Goal: Download file/media

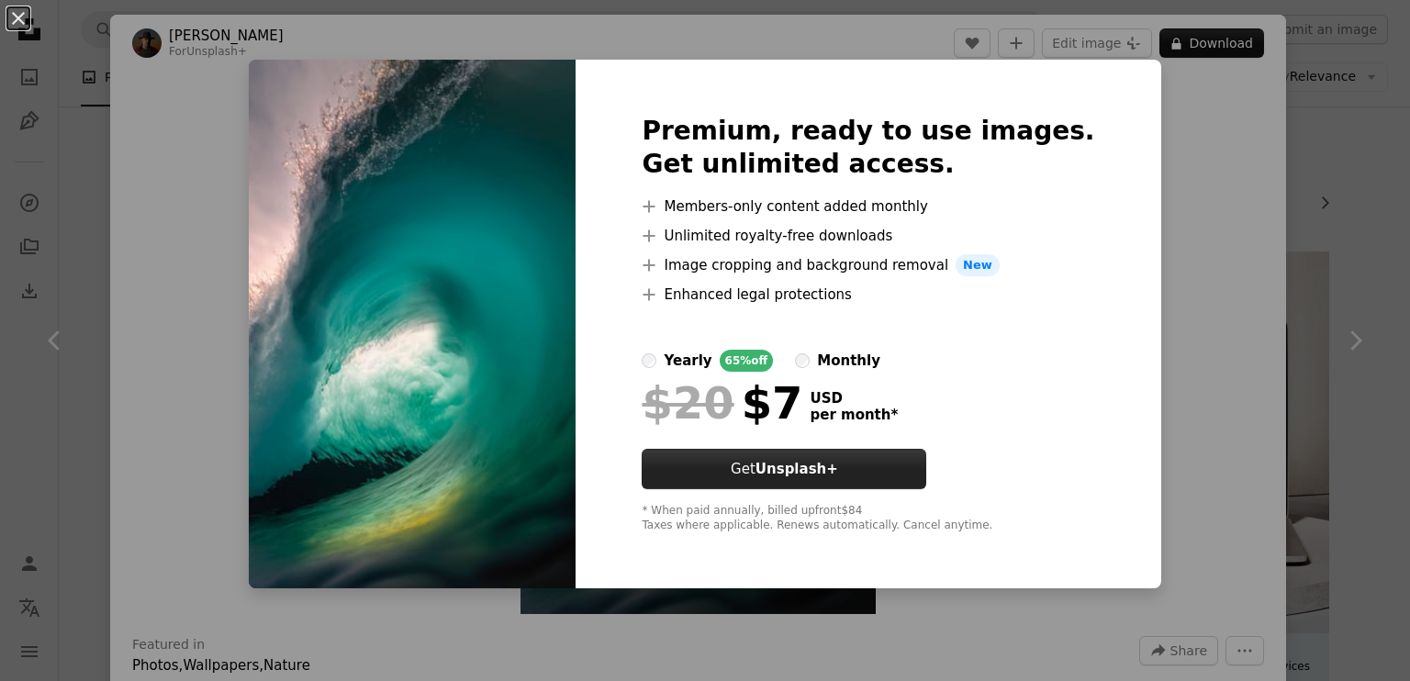
scroll to position [2295, 0]
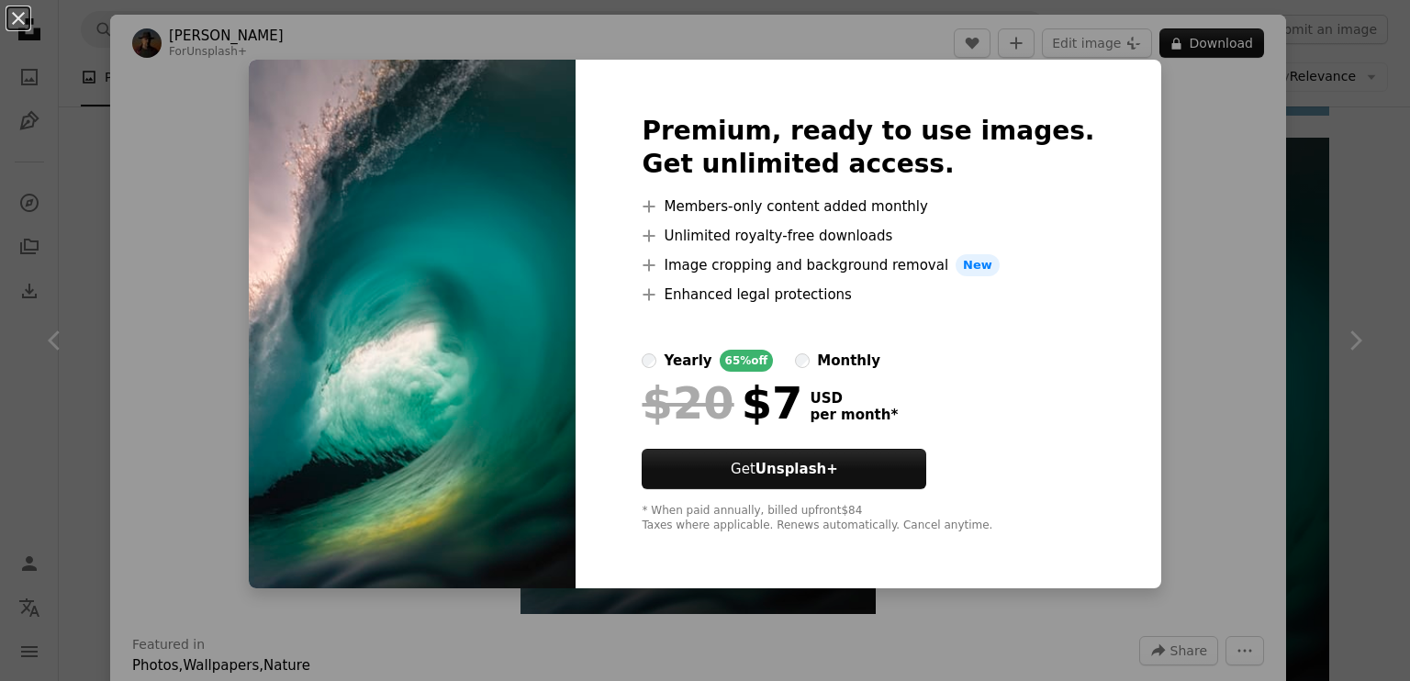
click at [1157, 277] on div "An X shape Premium, ready to use images. Get unlimited access. A plus sign Memb…" at bounding box center [705, 340] width 1410 height 681
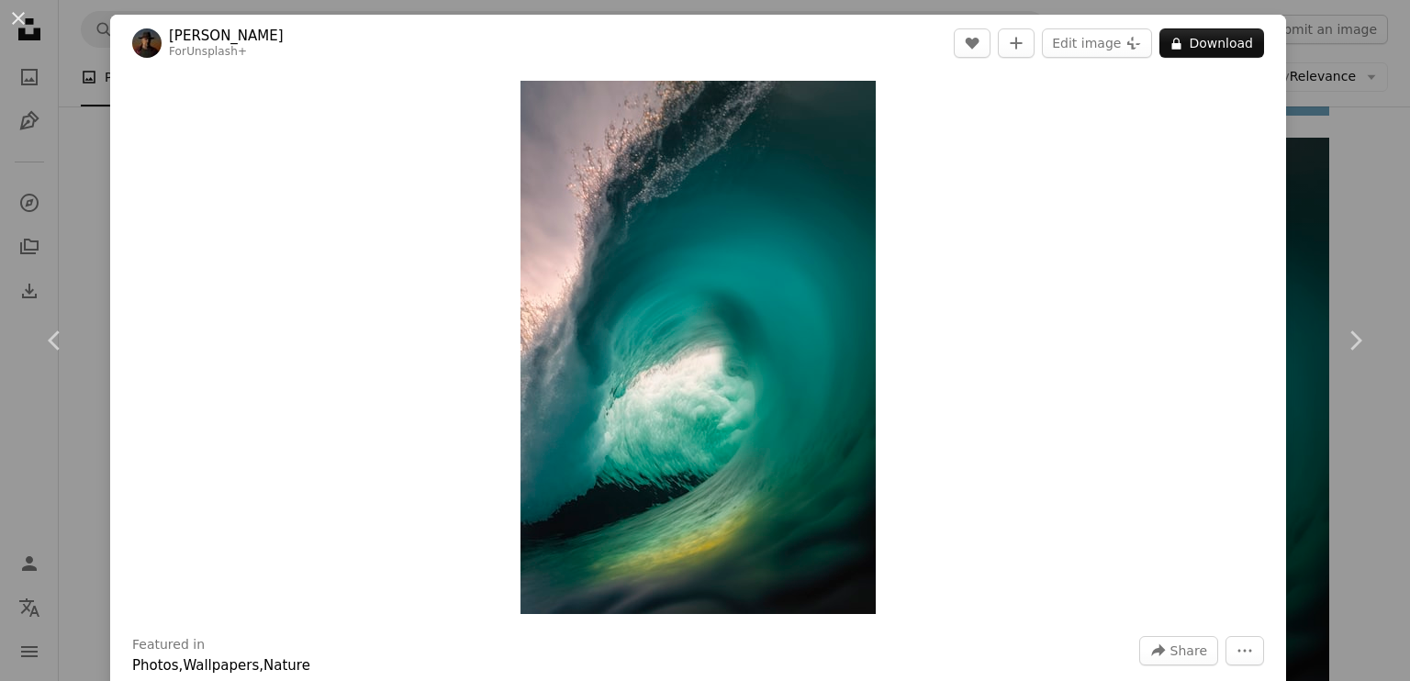
click at [187, 33] on link "[PERSON_NAME]" at bounding box center [226, 36] width 115 height 18
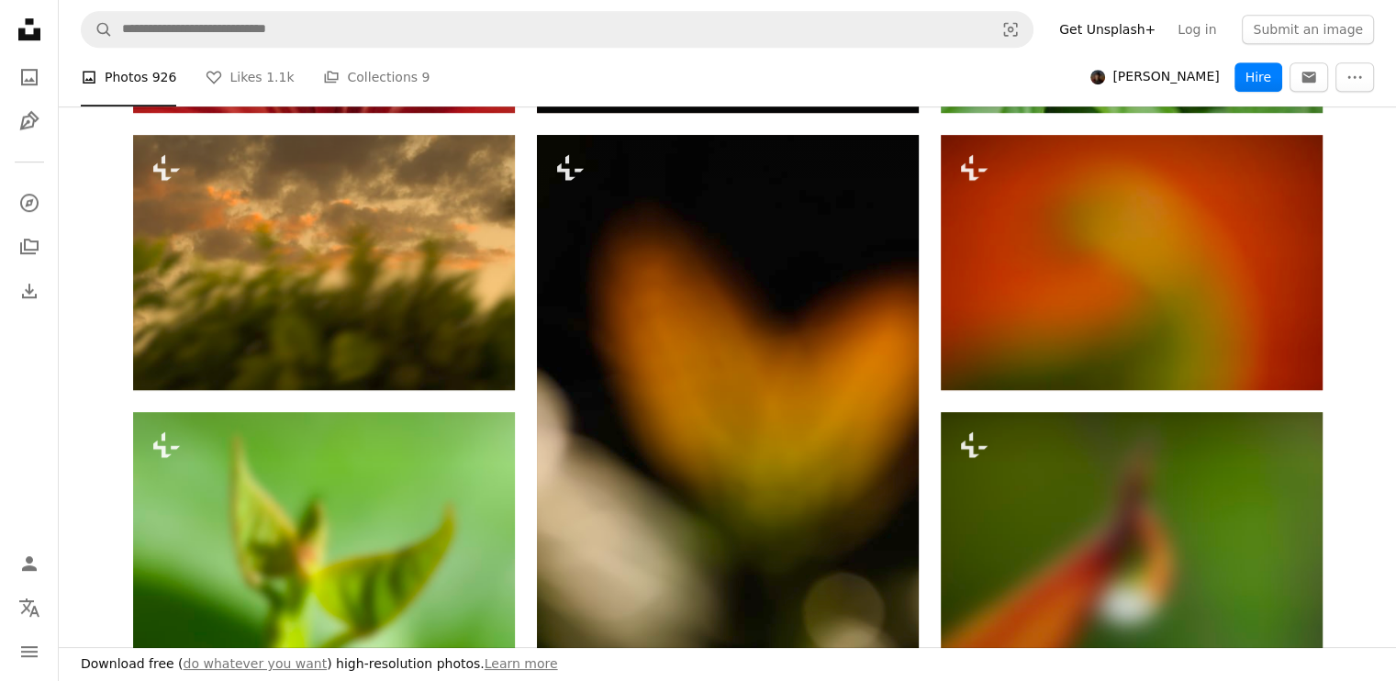
scroll to position [1377, 0]
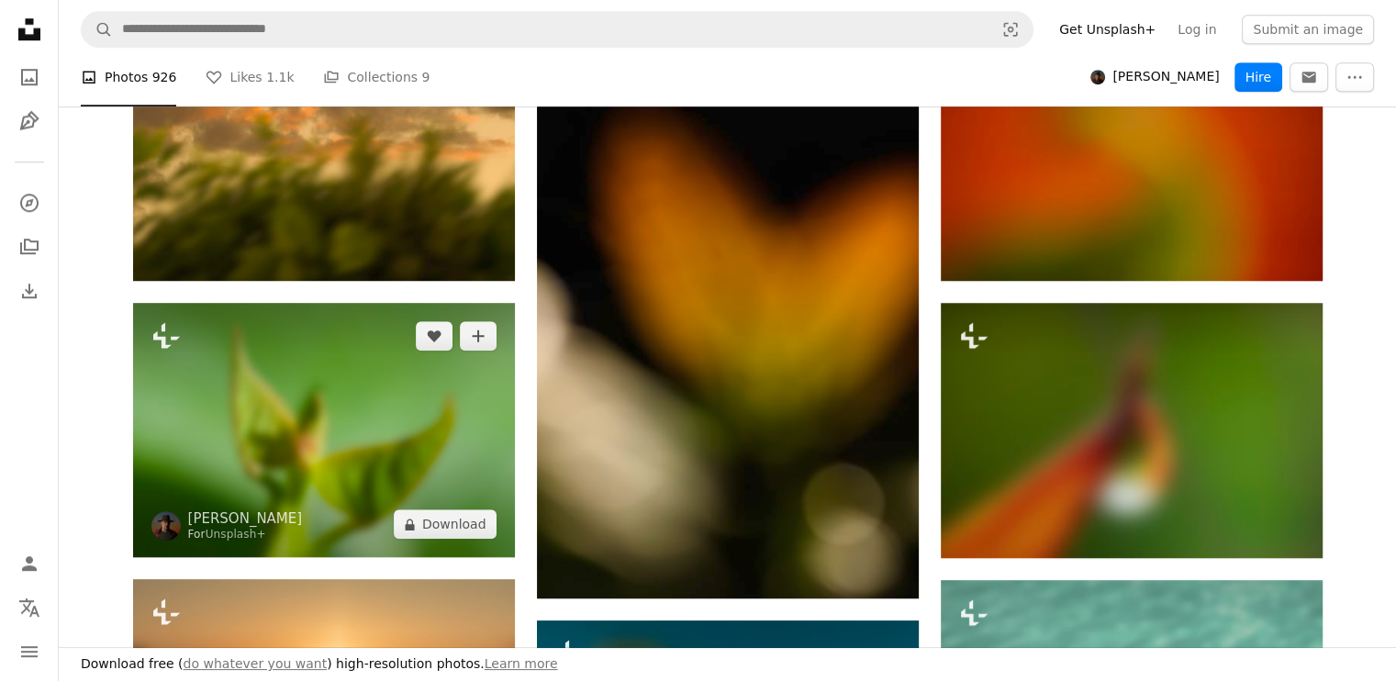
click at [317, 449] on img at bounding box center [324, 430] width 382 height 254
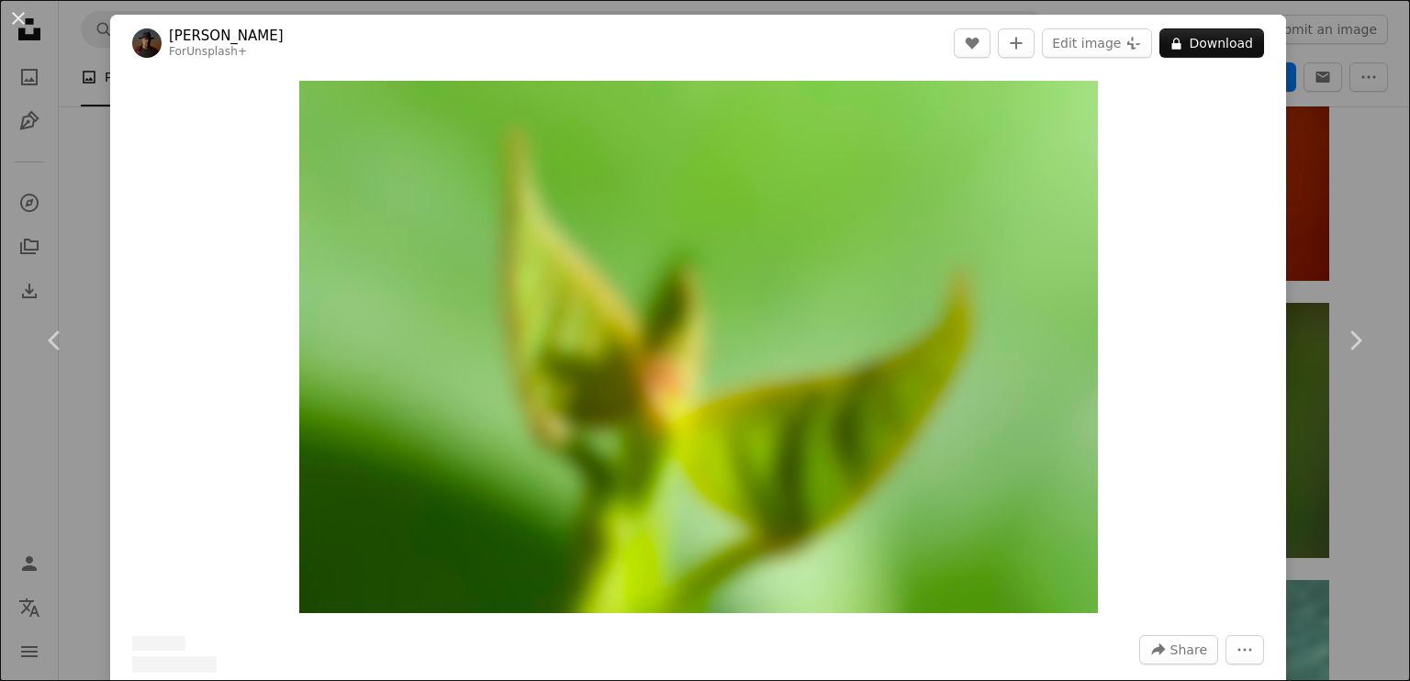
click at [1309, 197] on div "An X shape Chevron left Chevron right [PERSON_NAME] For Unsplash+ A heart A plu…" at bounding box center [705, 340] width 1410 height 681
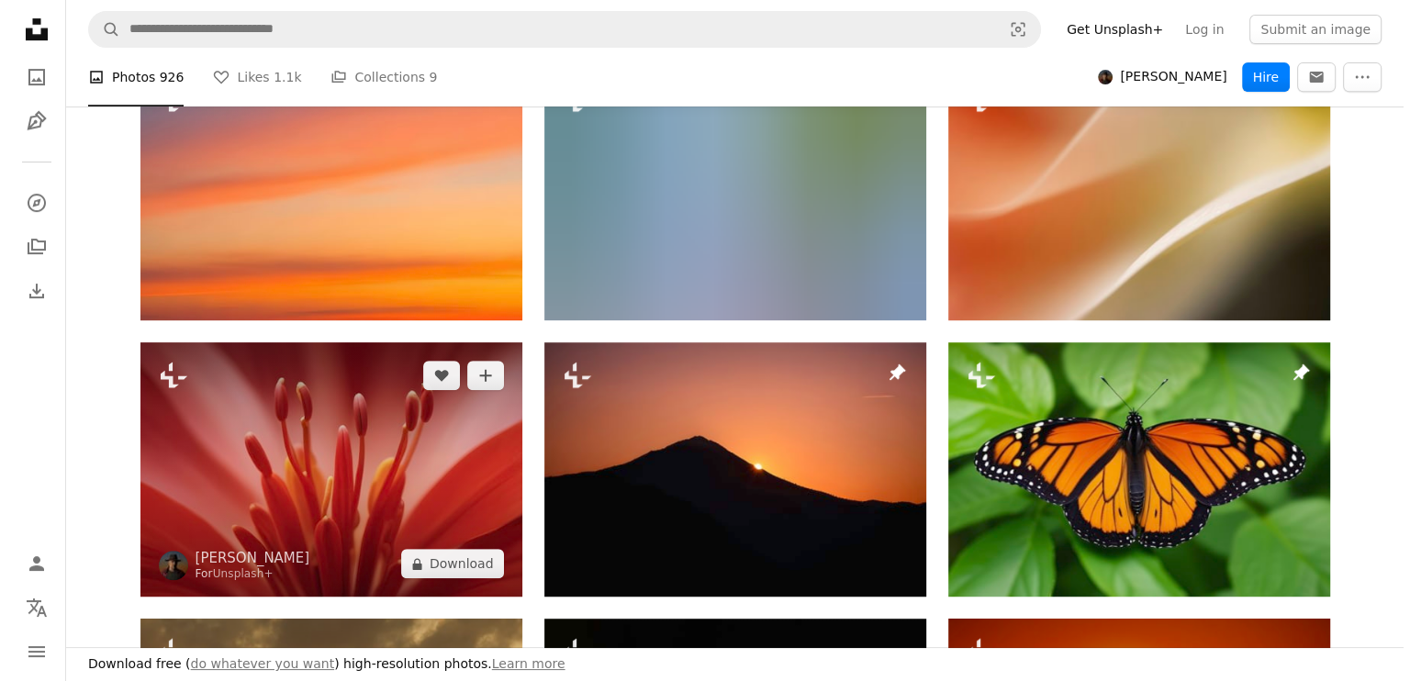
scroll to position [734, 0]
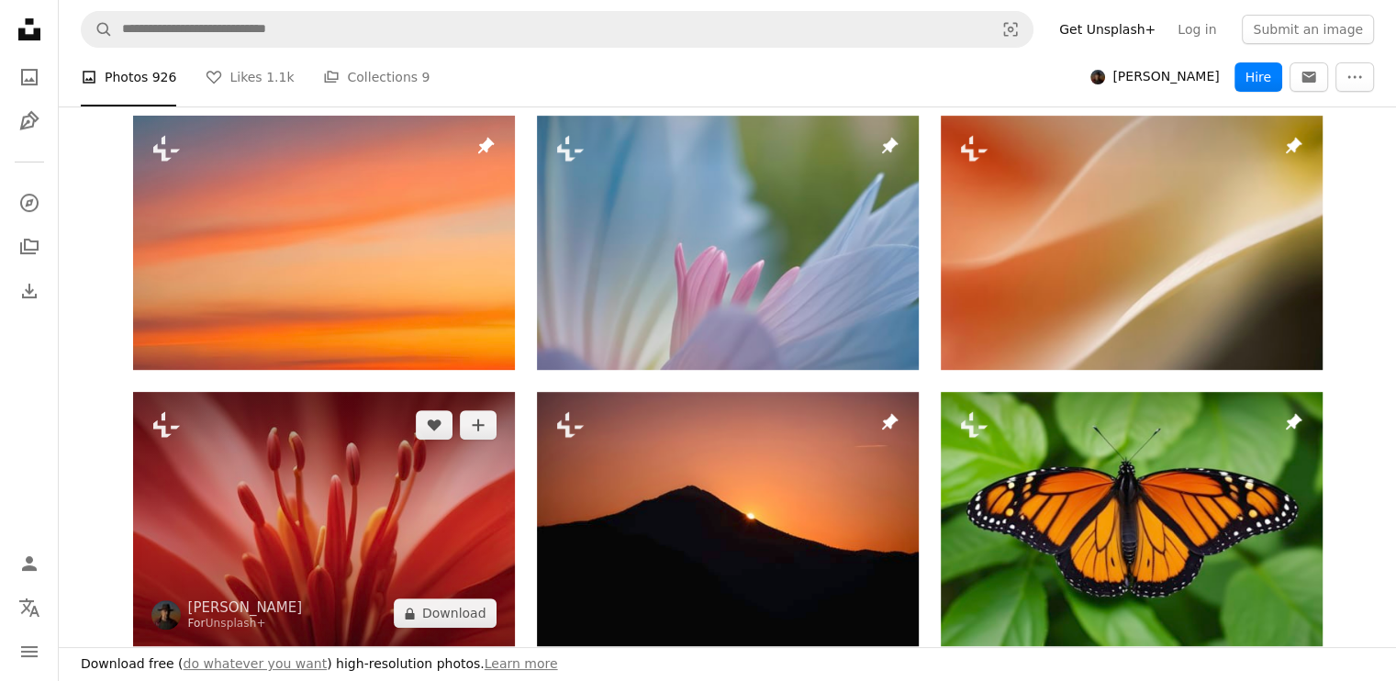
click at [387, 434] on img at bounding box center [324, 519] width 382 height 254
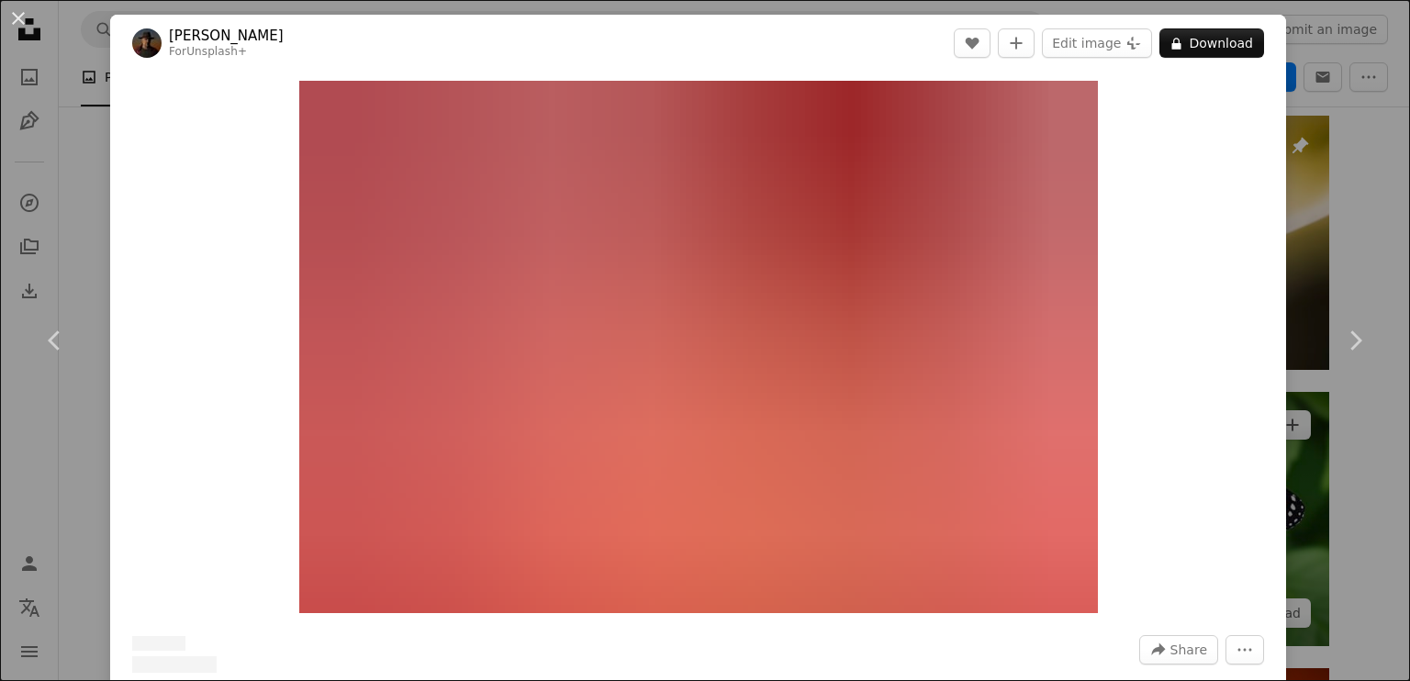
click at [1354, 207] on div "An X shape Chevron left Chevron right [PERSON_NAME] For Unsplash+ A heart A plu…" at bounding box center [705, 340] width 1410 height 681
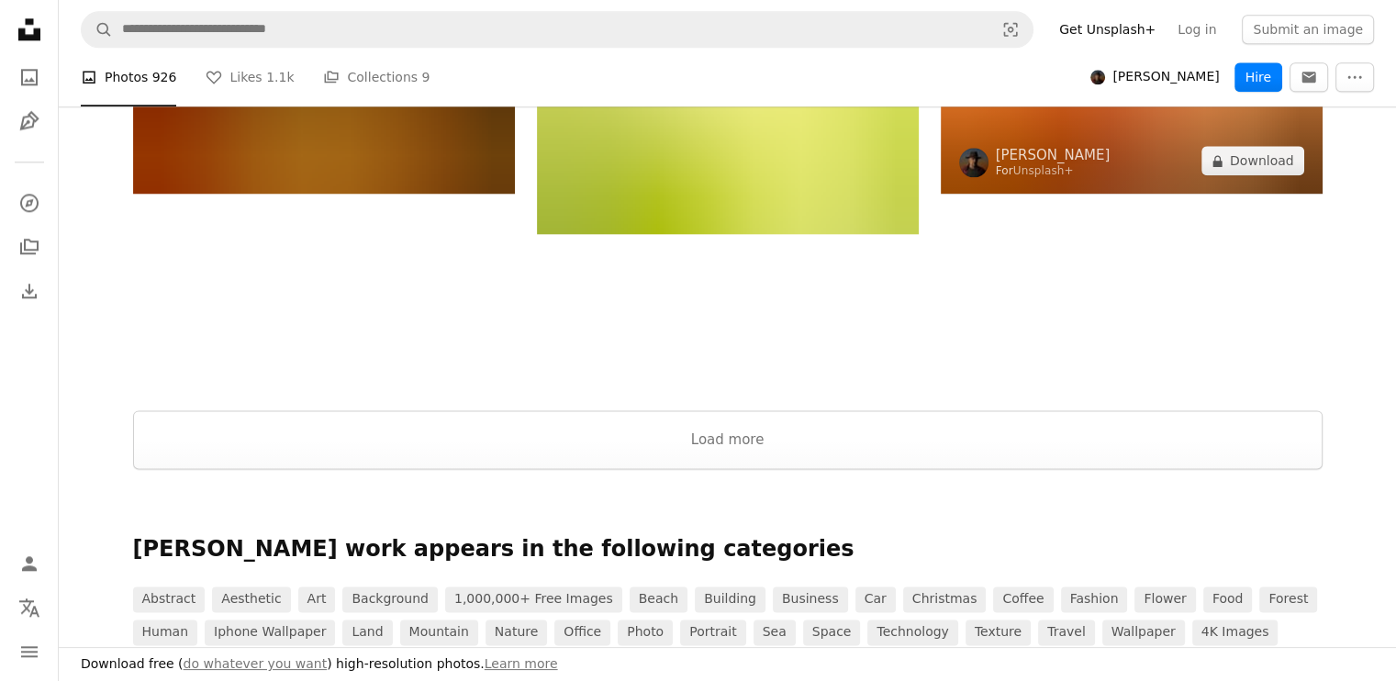
scroll to position [1928, 0]
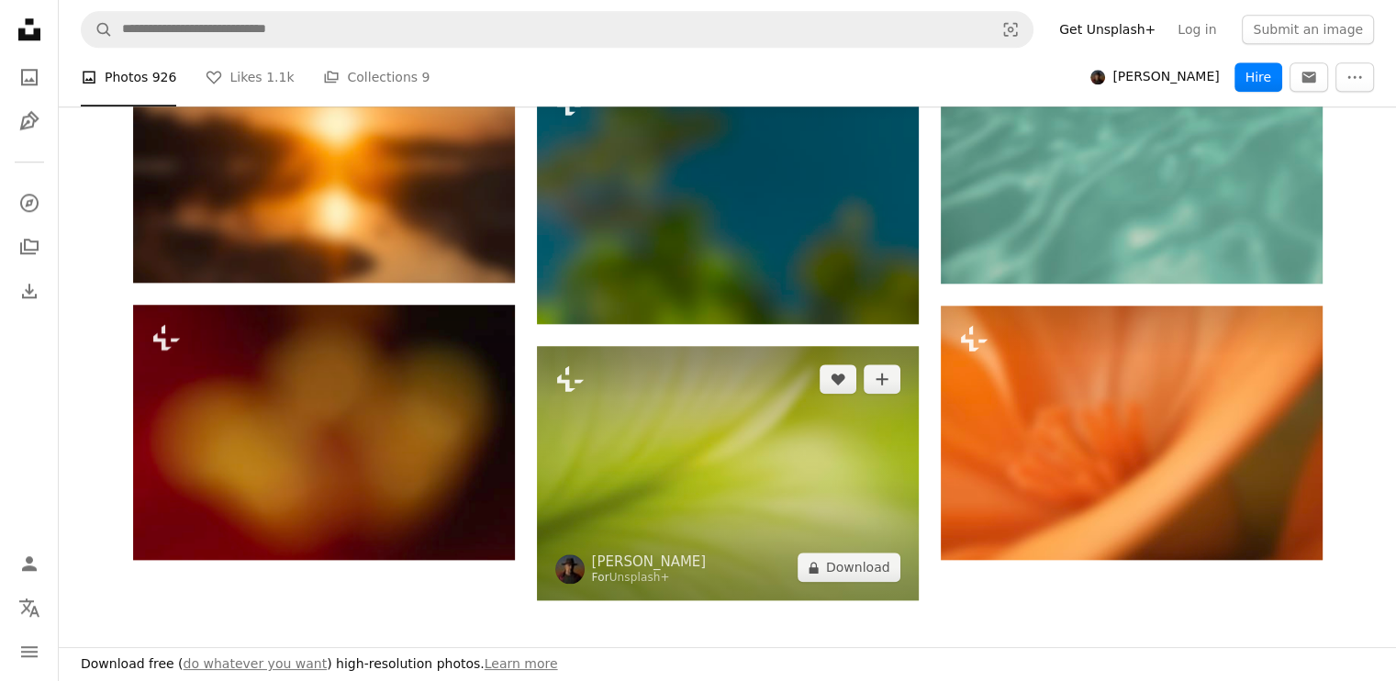
click at [787, 462] on img at bounding box center [728, 473] width 382 height 254
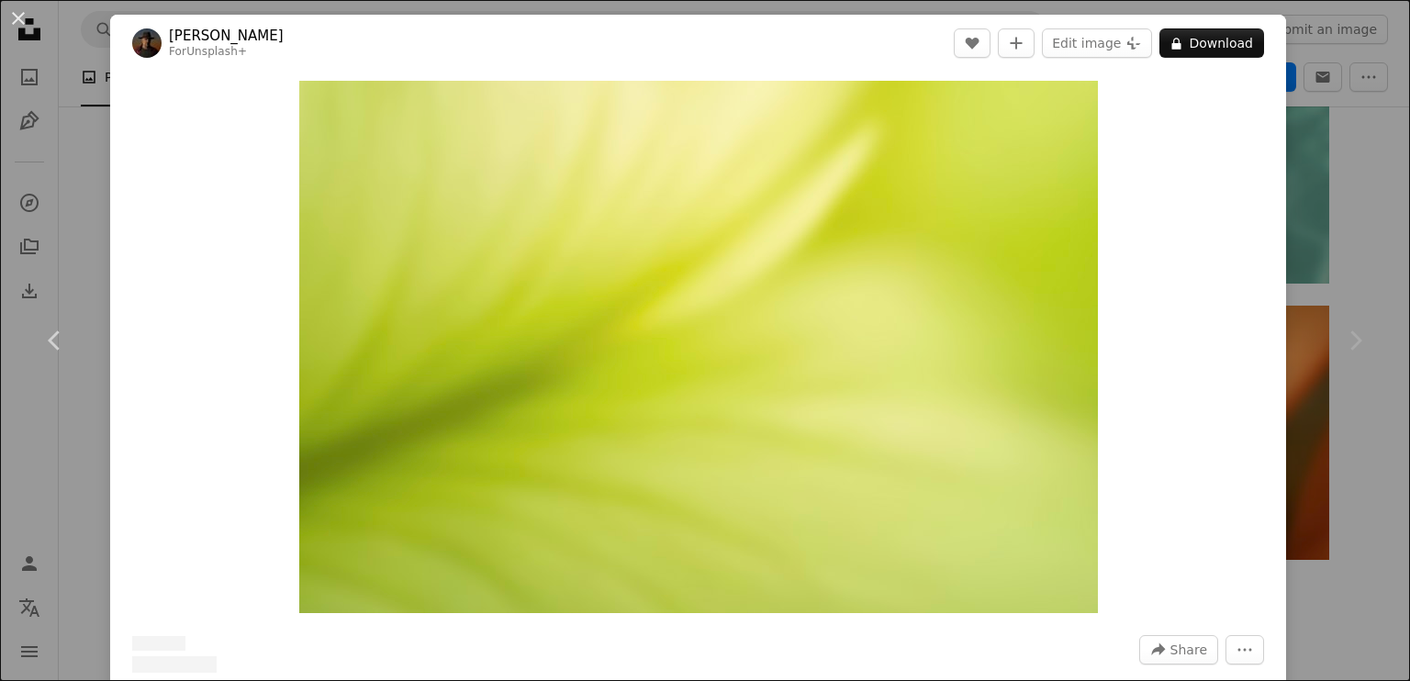
click at [1342, 131] on div "An X shape Chevron left Chevron right [PERSON_NAME] For Unsplash+ A heart A plu…" at bounding box center [705, 340] width 1410 height 681
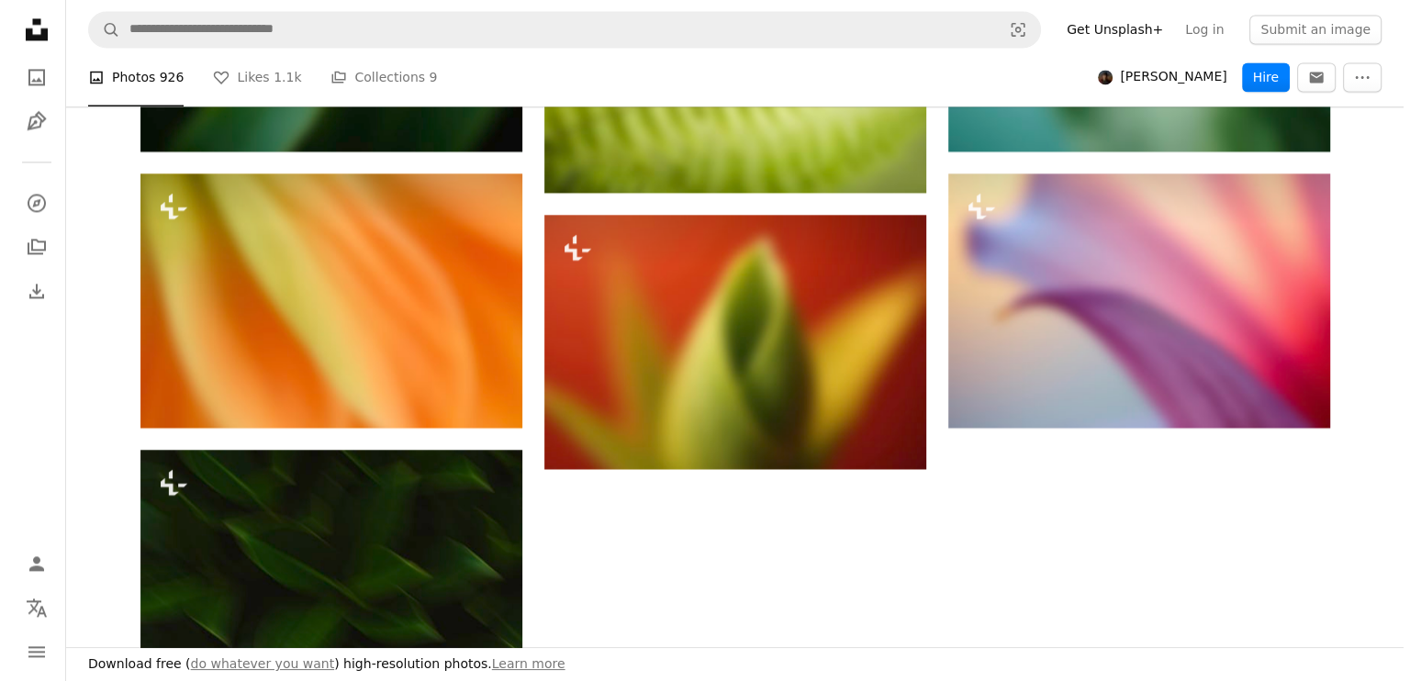
scroll to position [2662, 0]
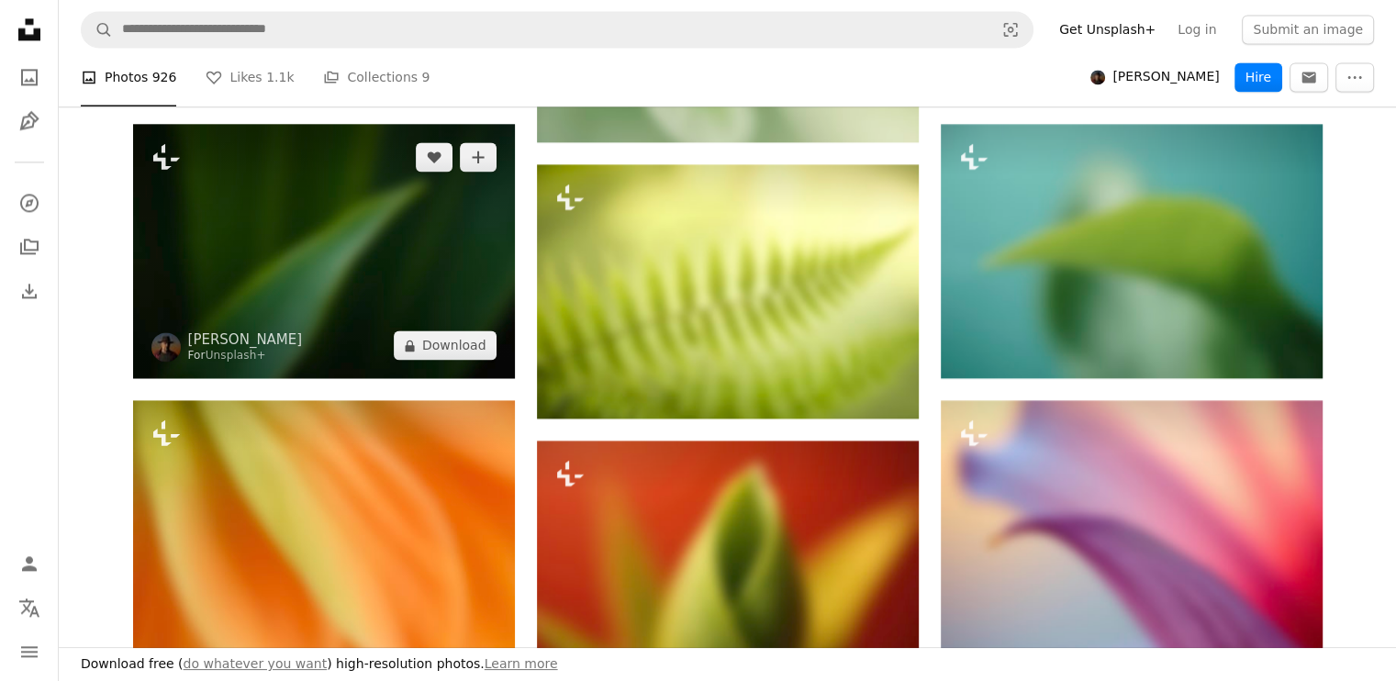
click at [378, 245] on img at bounding box center [324, 251] width 382 height 254
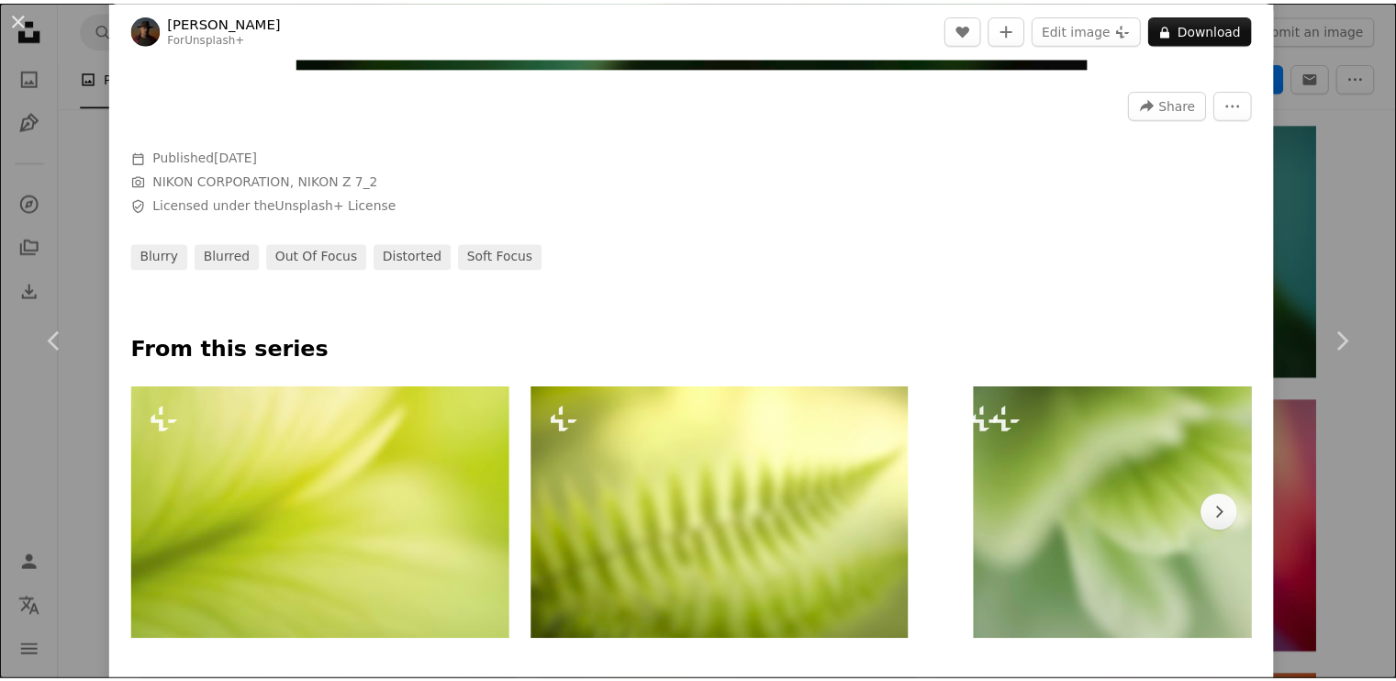
scroll to position [595, 0]
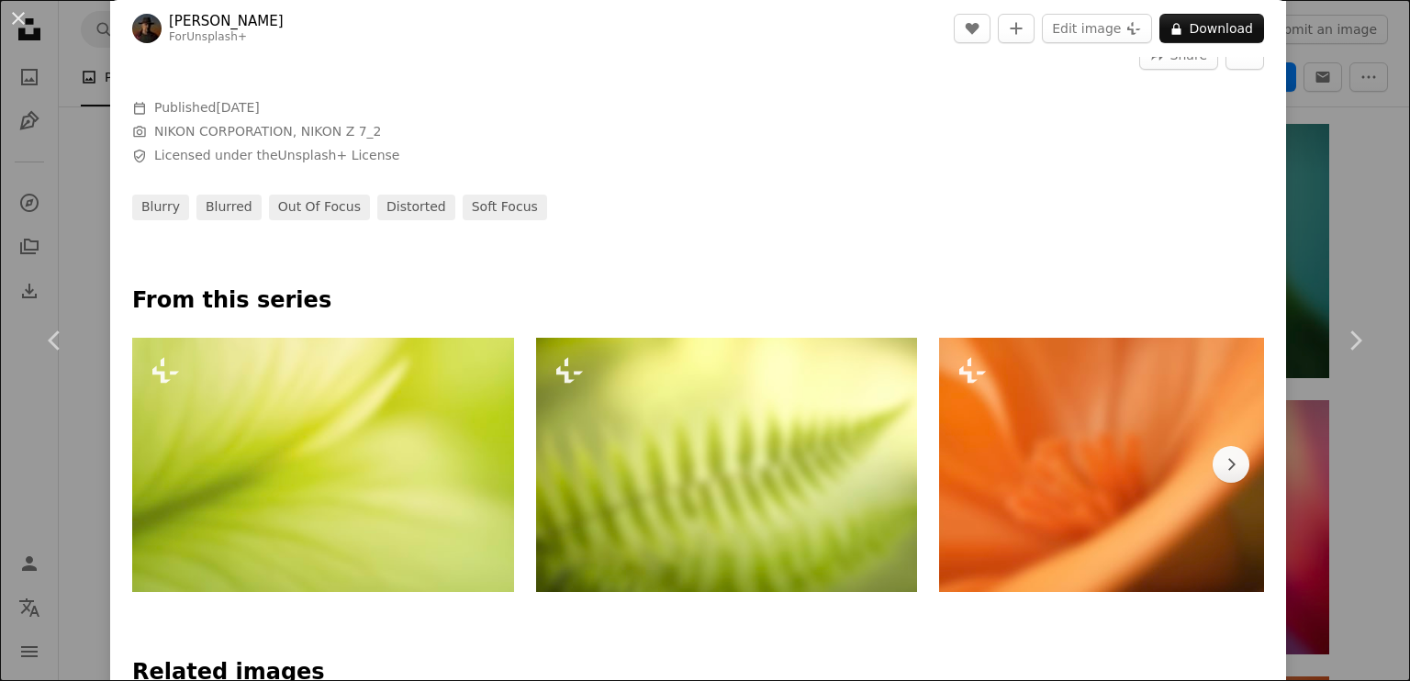
click at [1311, 223] on div "An X shape Chevron left Chevron right [PERSON_NAME] For Unsplash+ A heart A plu…" at bounding box center [705, 340] width 1410 height 681
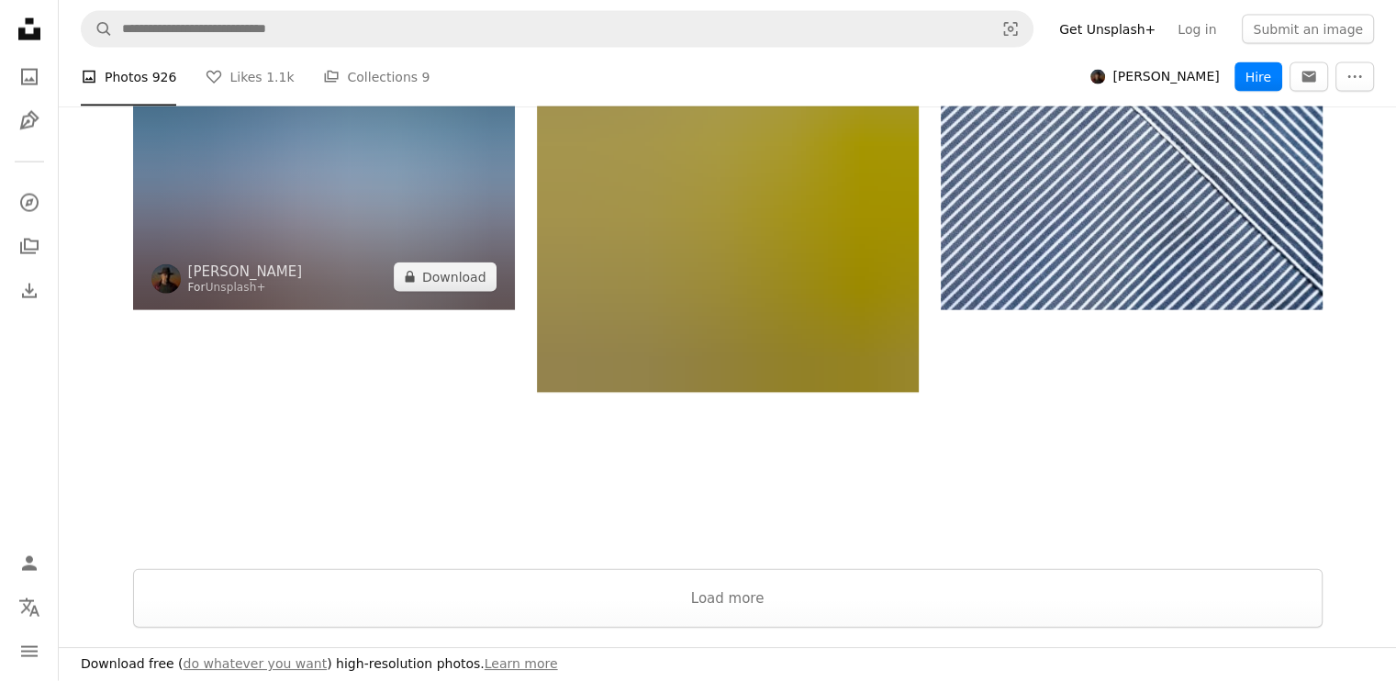
scroll to position [4131, 0]
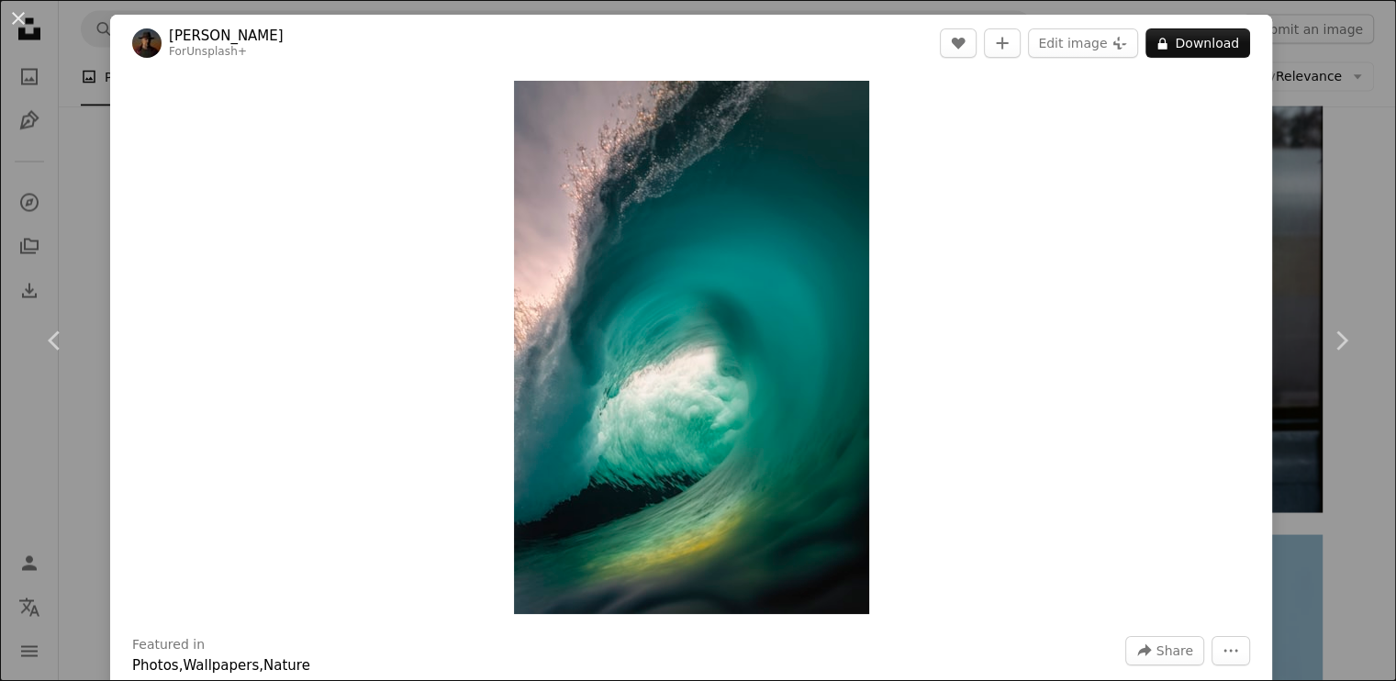
scroll to position [2295, 0]
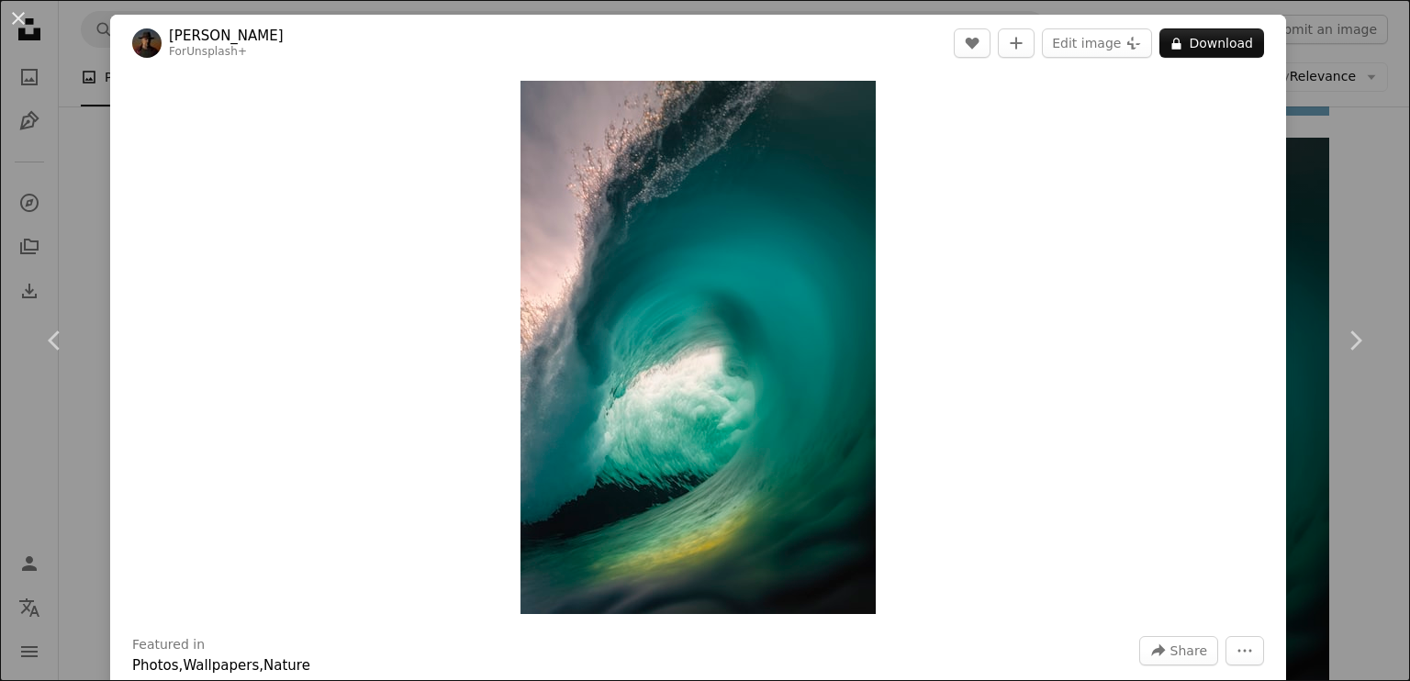
click at [1300, 185] on div "An X shape Chevron left Chevron right [PERSON_NAME] For Unsplash+ A heart A plu…" at bounding box center [705, 340] width 1410 height 681
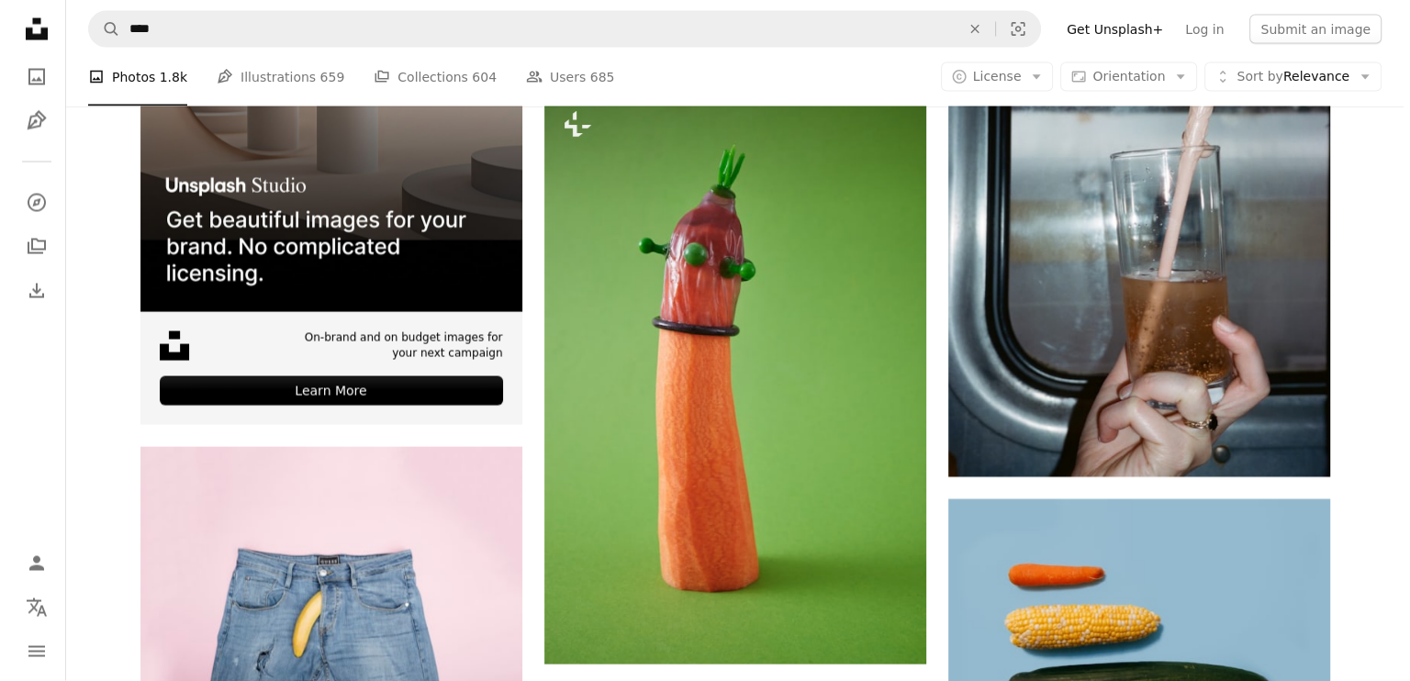
scroll to position [3672, 0]
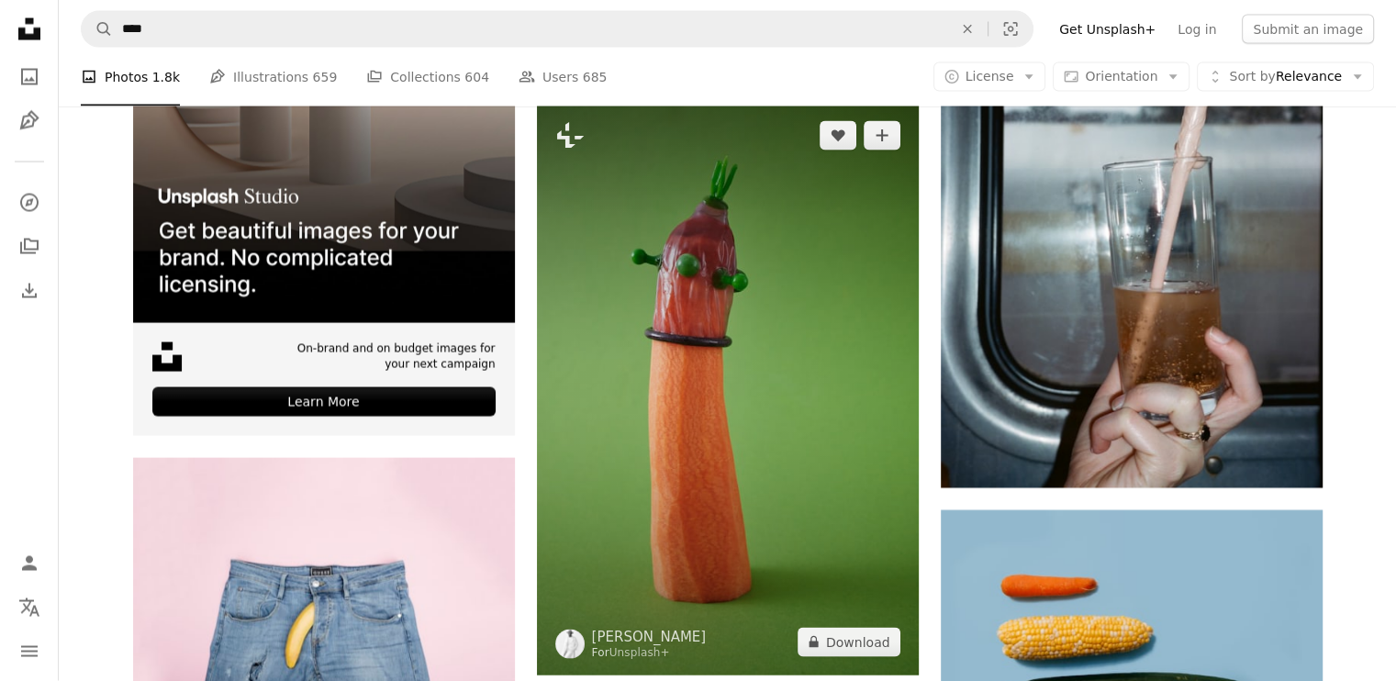
click at [889, 461] on img at bounding box center [728, 389] width 382 height 573
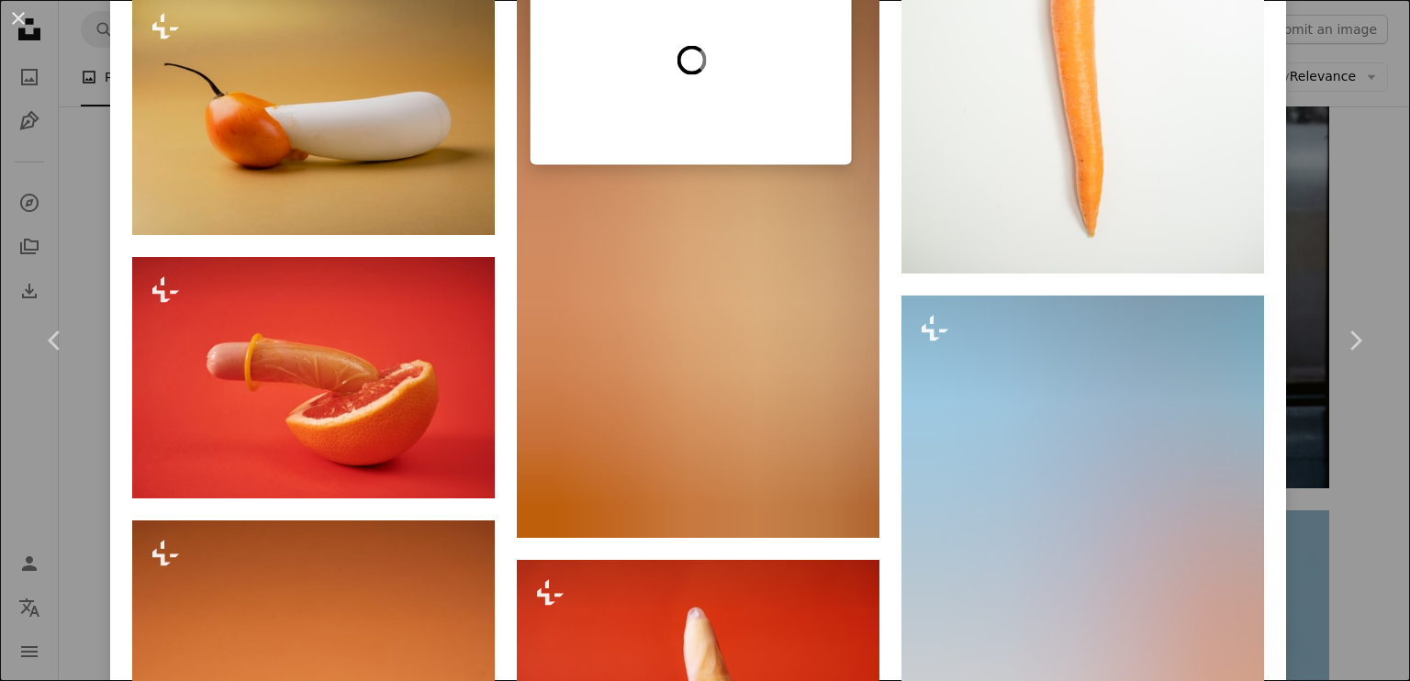
scroll to position [2295, 0]
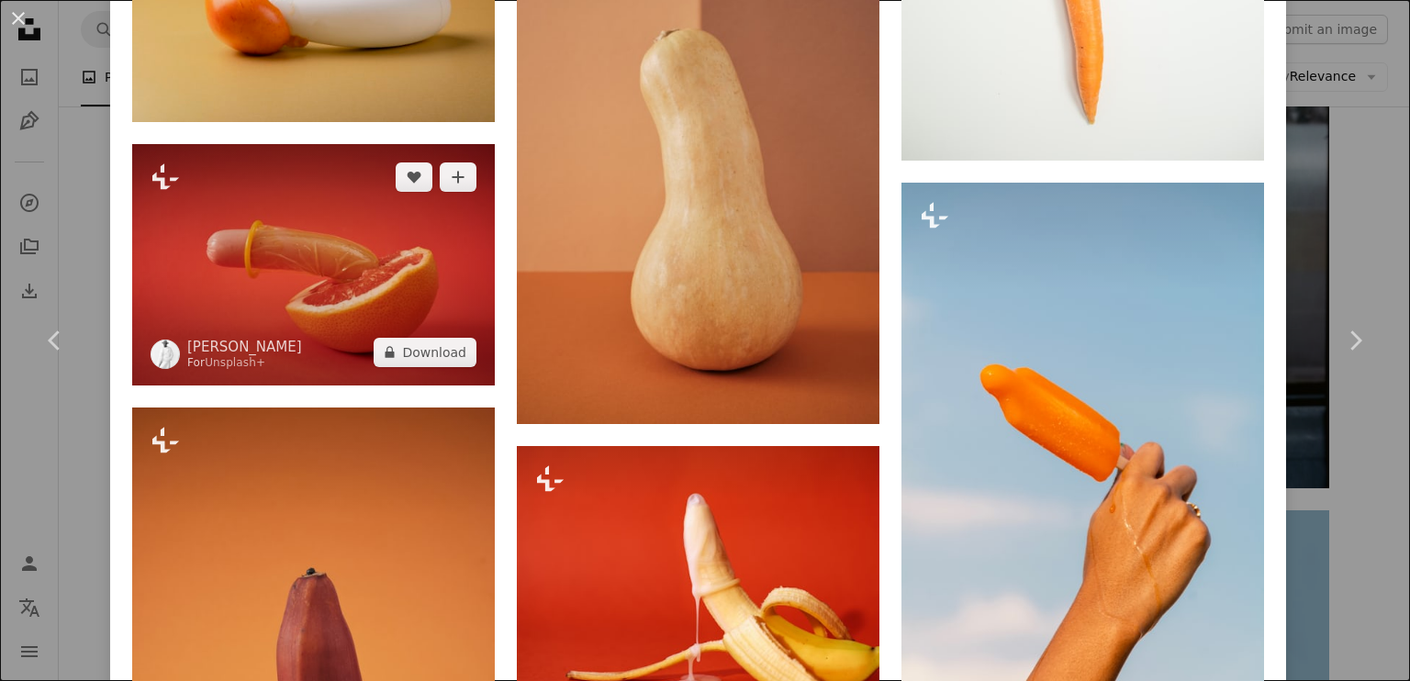
click at [375, 263] on img at bounding box center [313, 264] width 363 height 241
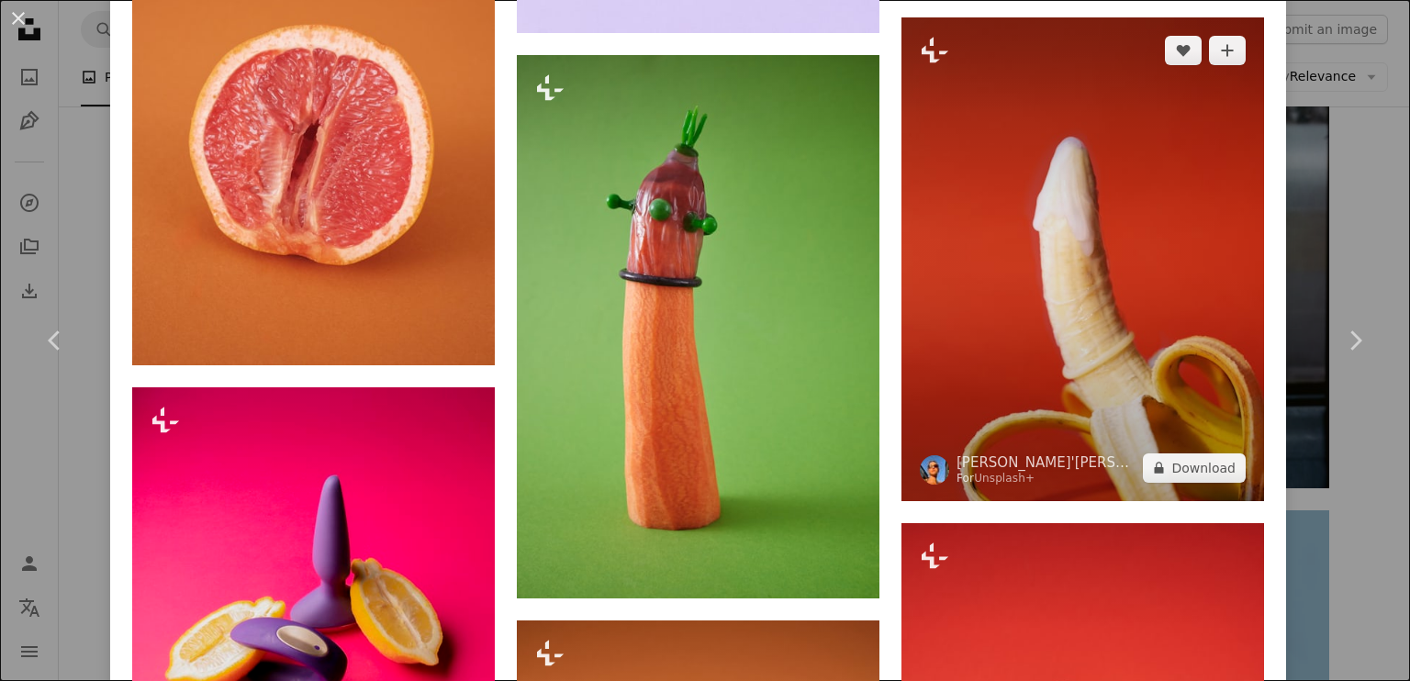
scroll to position [2387, 0]
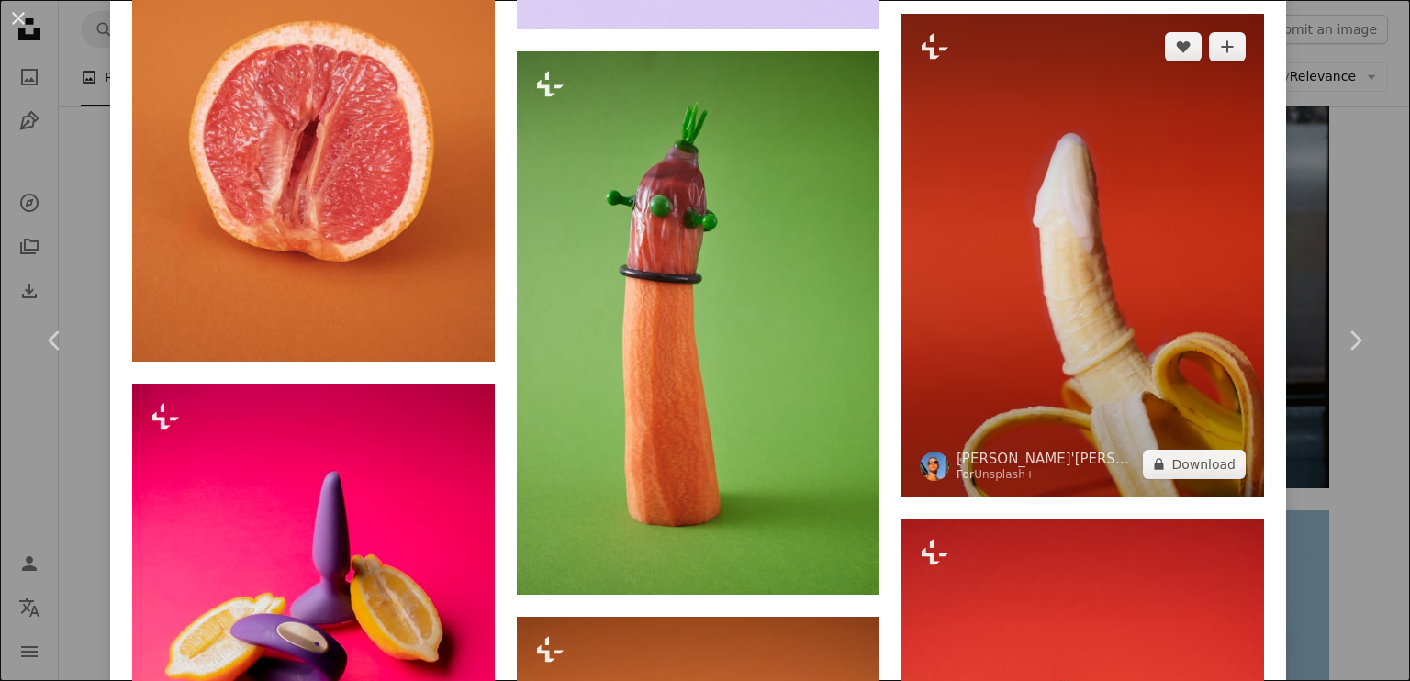
click at [1149, 313] on img at bounding box center [1083, 256] width 363 height 484
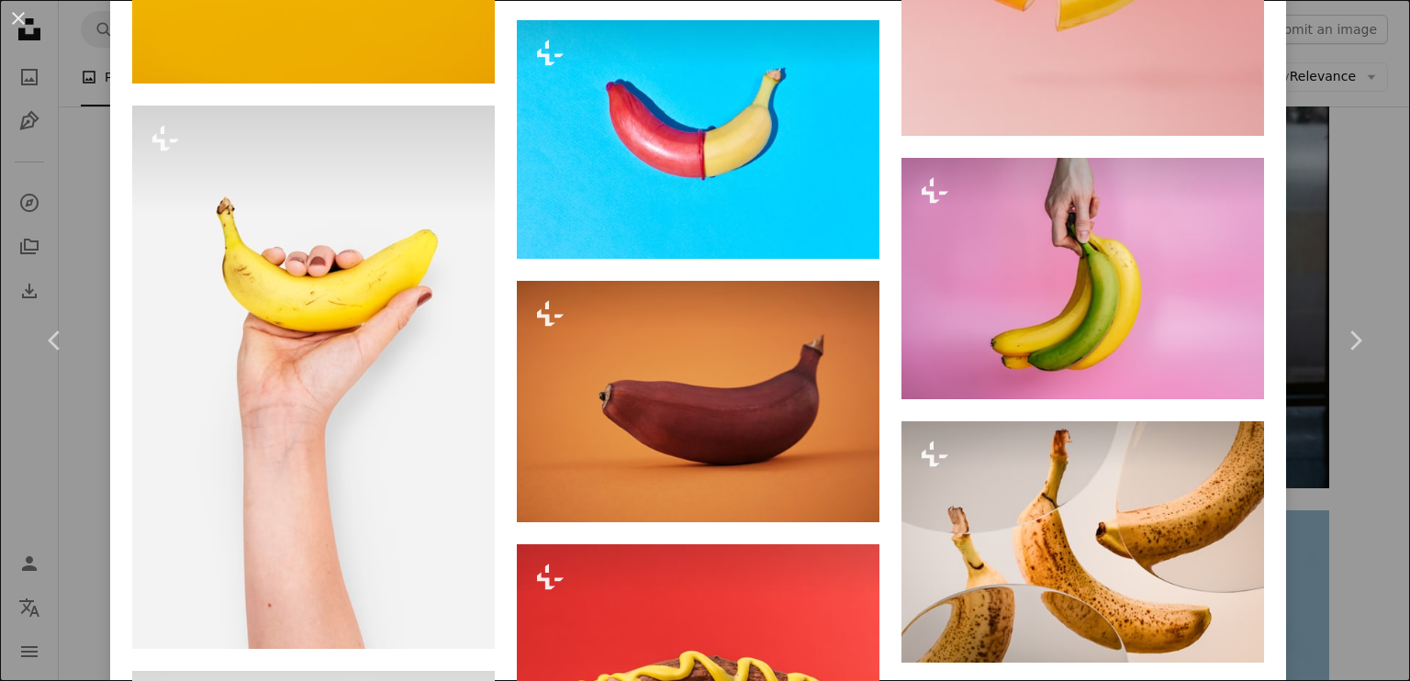
scroll to position [3672, 0]
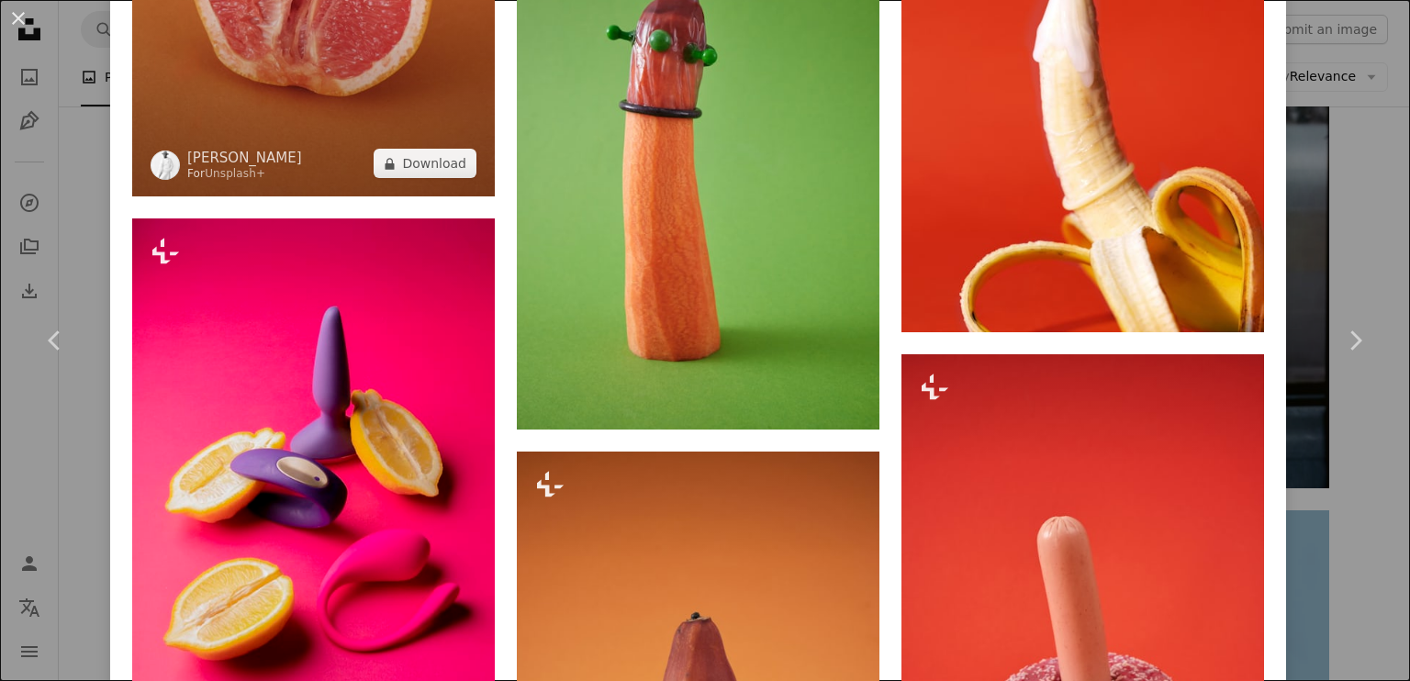
scroll to position [2571, 0]
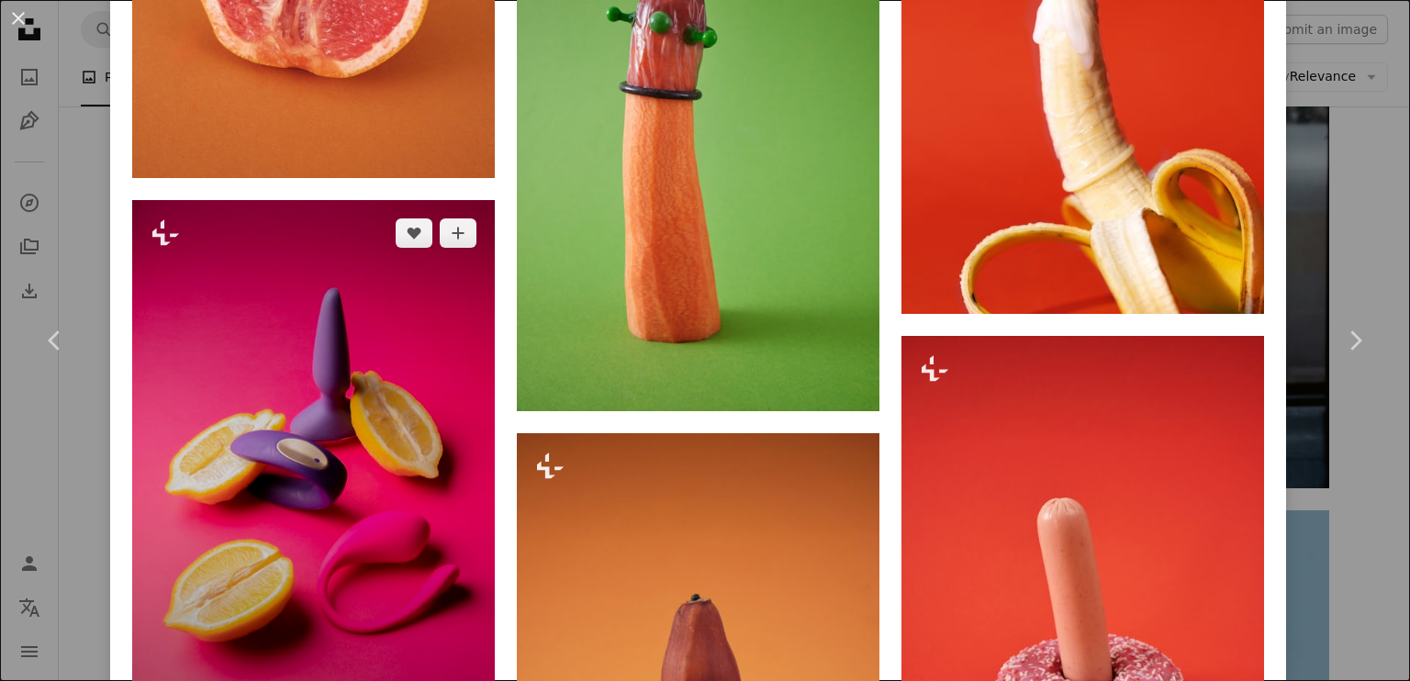
click at [433, 396] on img at bounding box center [313, 472] width 363 height 544
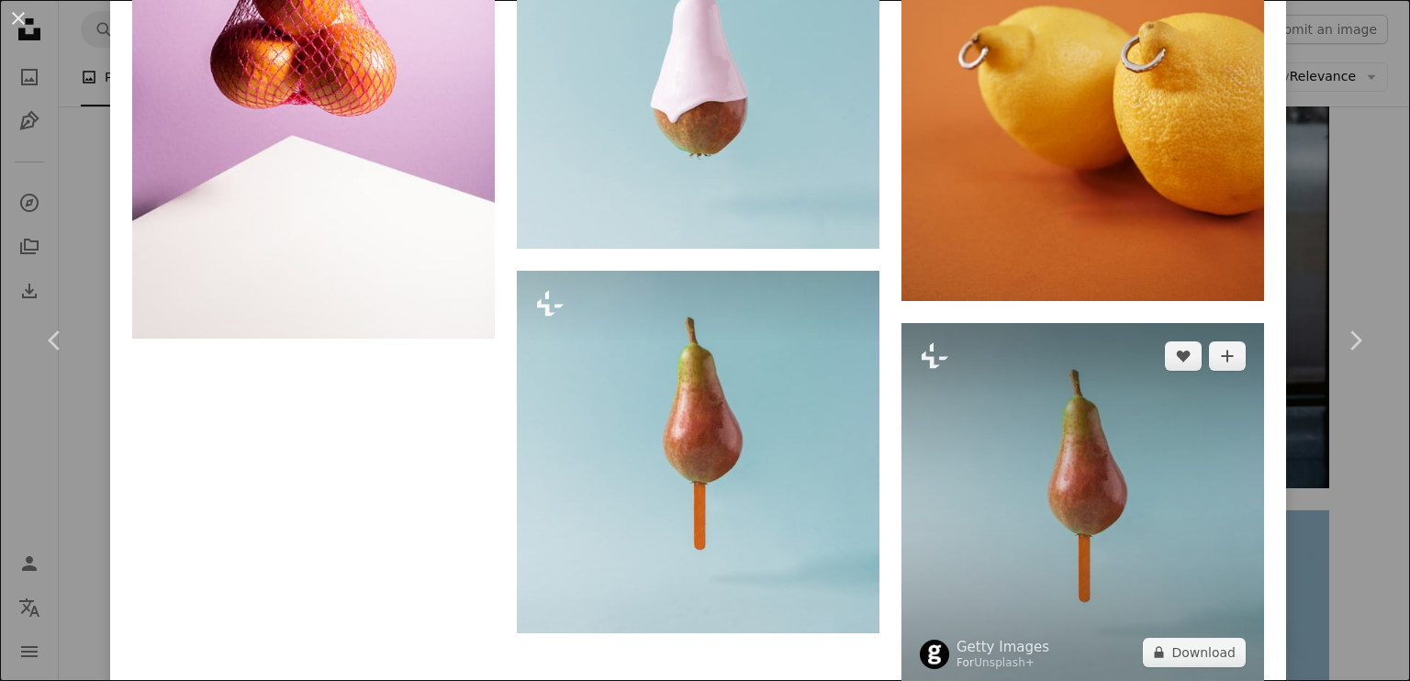
scroll to position [3489, 0]
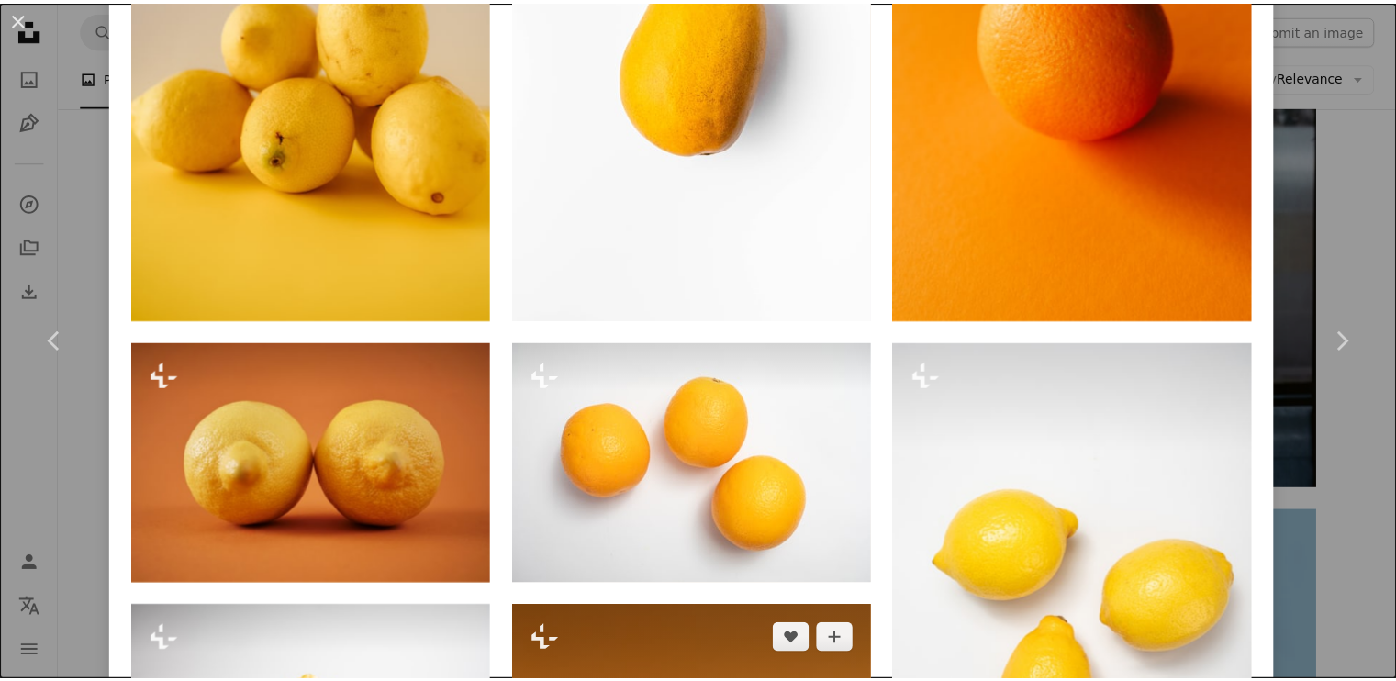
scroll to position [3489, 0]
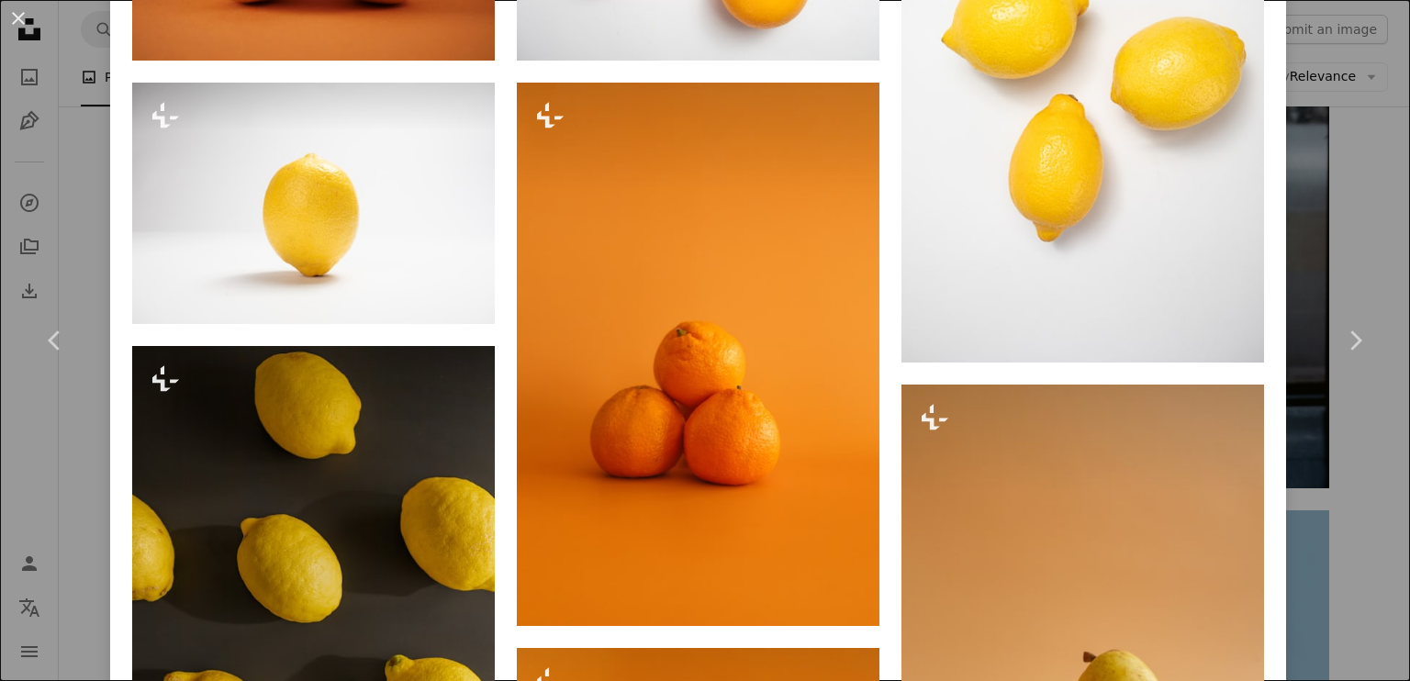
click at [1332, 205] on div "An X shape Chevron left Chevron right [PERSON_NAME] For Unsplash+ A heart A plu…" at bounding box center [705, 340] width 1410 height 681
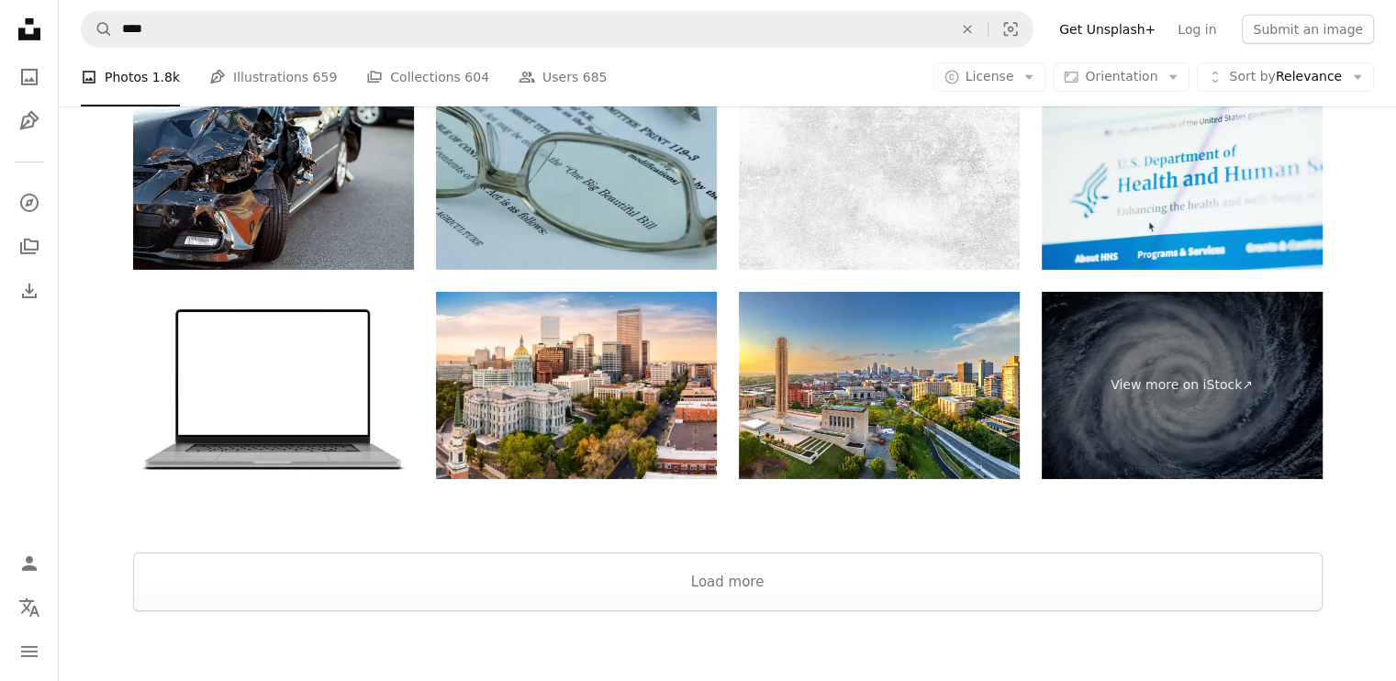
scroll to position [6059, 0]
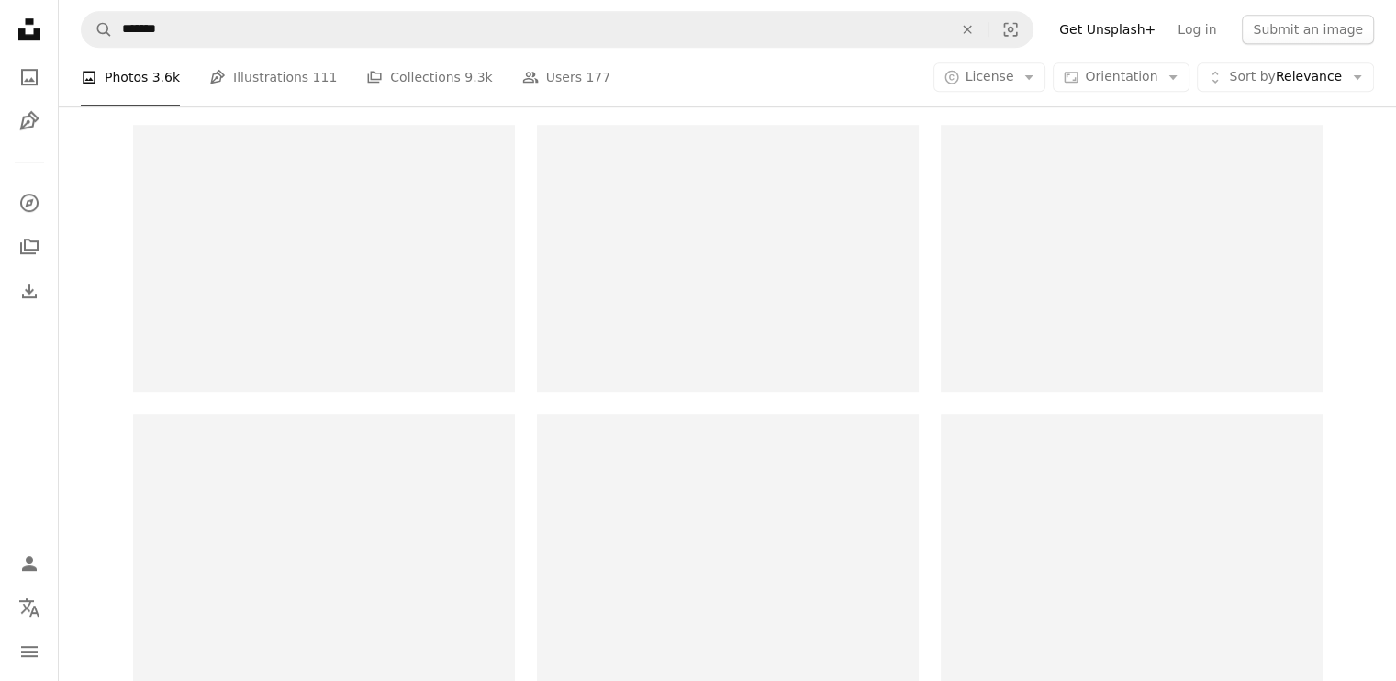
scroll to position [1284, 0]
